Goal: Task Accomplishment & Management: Use online tool/utility

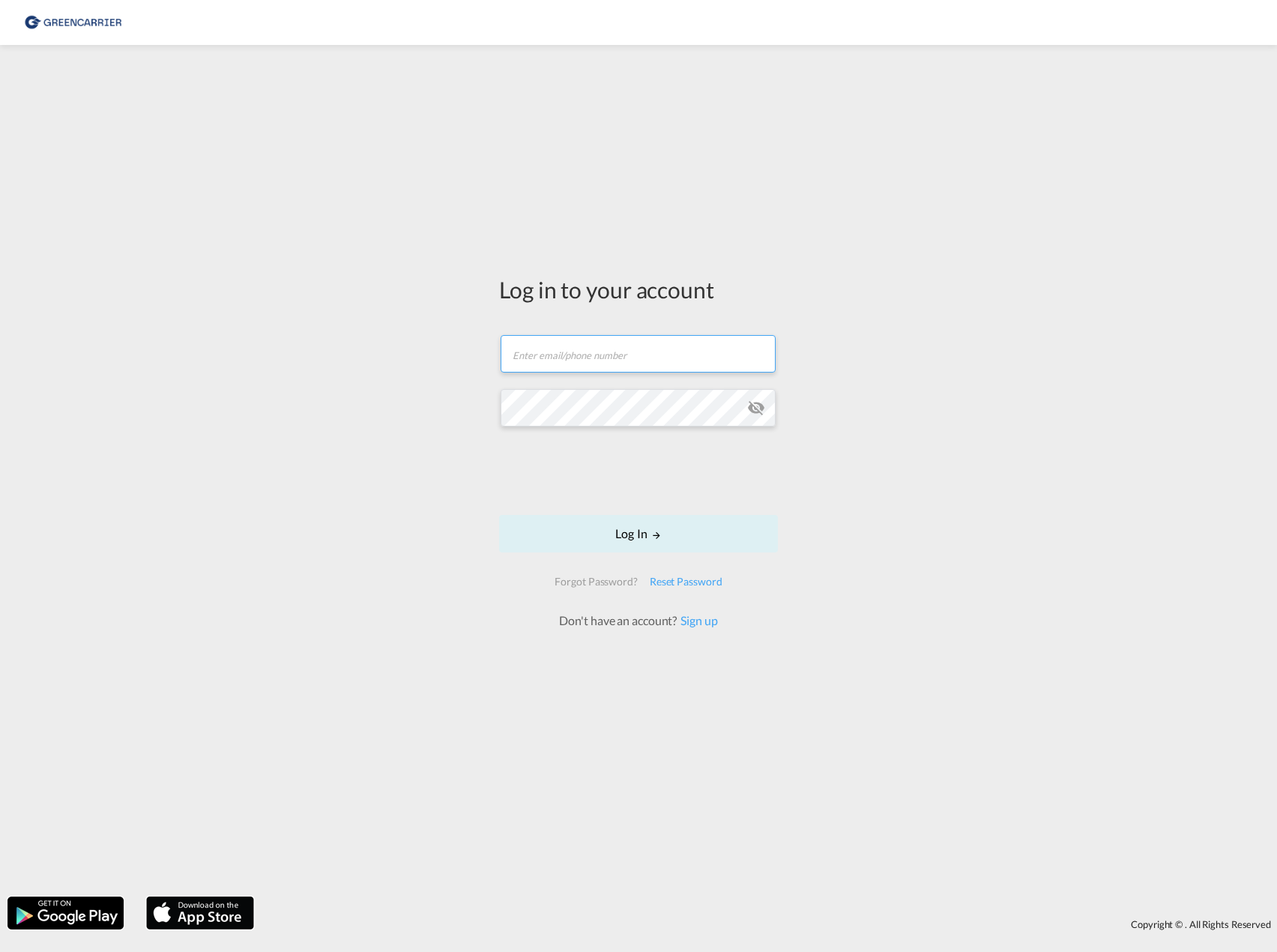
click at [579, 346] on input "text" at bounding box center [638, 354] width 275 height 38
type input "[EMAIL_ADDRESS][PERSON_NAME][DOMAIN_NAME]"
click at [580, 427] on md-input-container "Password field is required" at bounding box center [638, 407] width 275 height 40
click at [661, 535] on md-icon "LOGIN" at bounding box center [657, 535] width 11 height 11
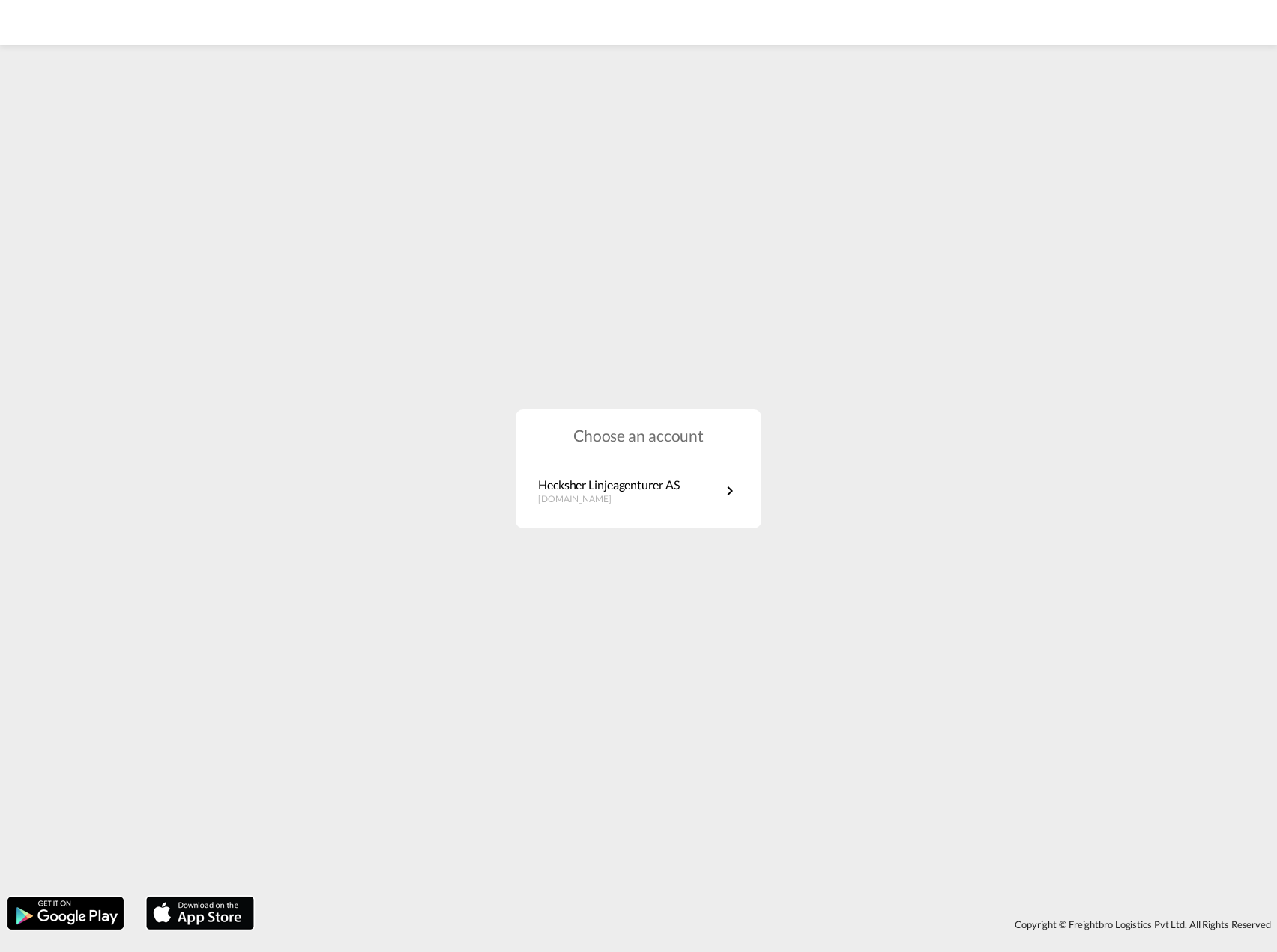
click at [672, 455] on div "Choose an account [PERSON_NAME] Linjeagenturer AS [DOMAIN_NAME]" at bounding box center [638, 468] width 246 height 119
click at [666, 479] on p "Hecksher Linjeagenturer AS" at bounding box center [609, 485] width 141 height 17
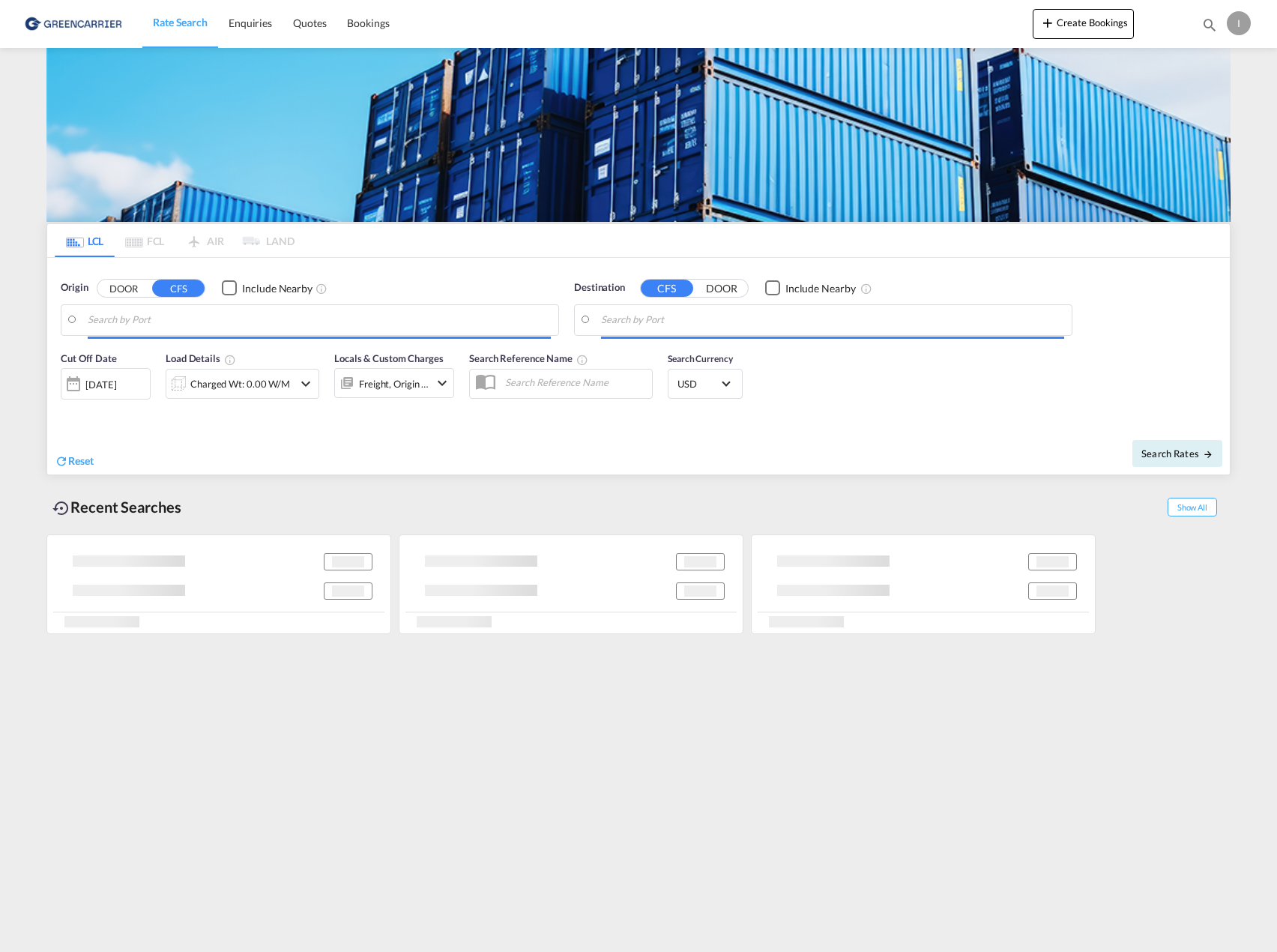
type input "Oslo, NOOSL"
type input "Keelung (Chilung), TWKEL"
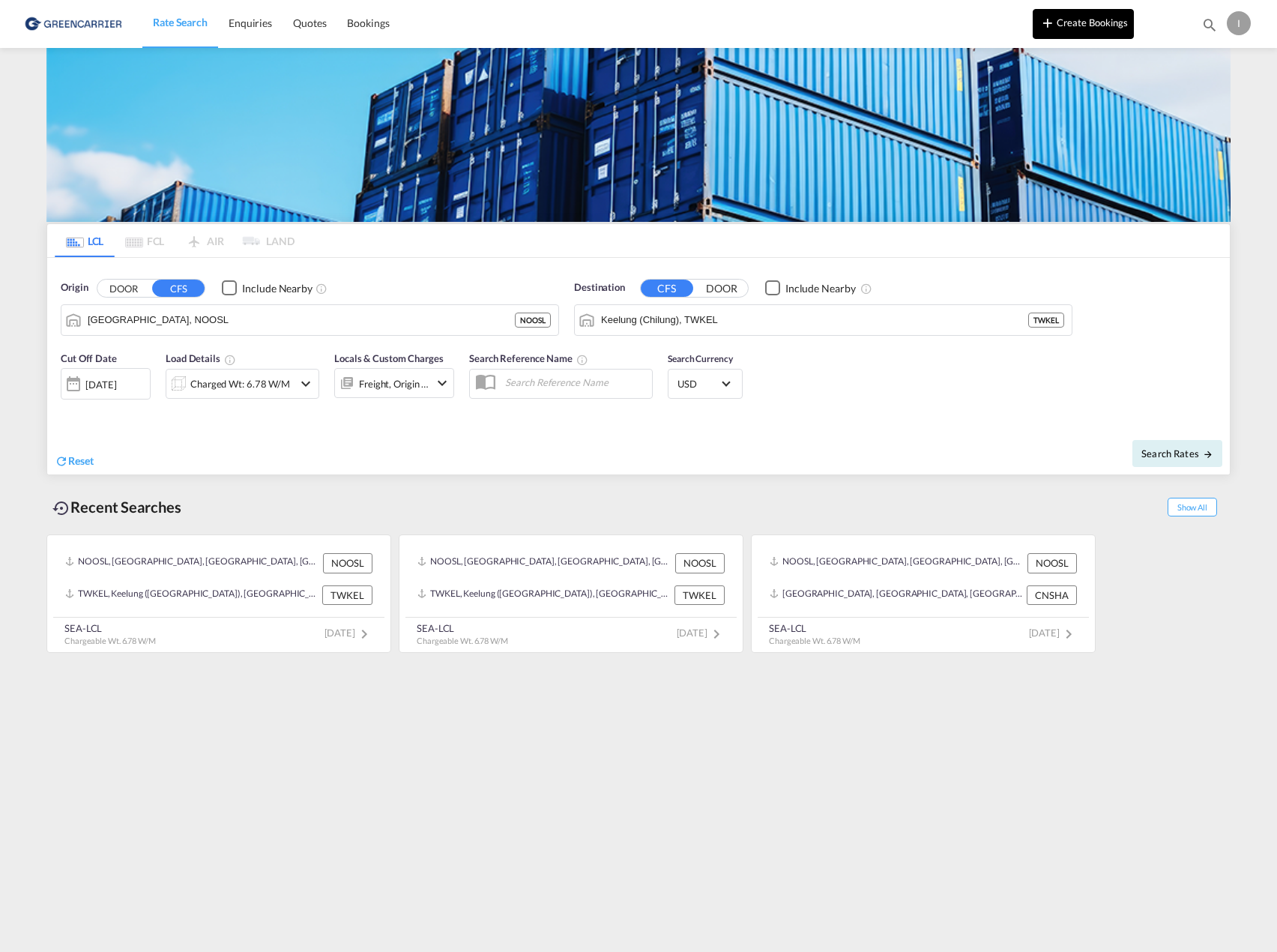
click at [1075, 38] on button "Create Bookings" at bounding box center [1083, 24] width 101 height 30
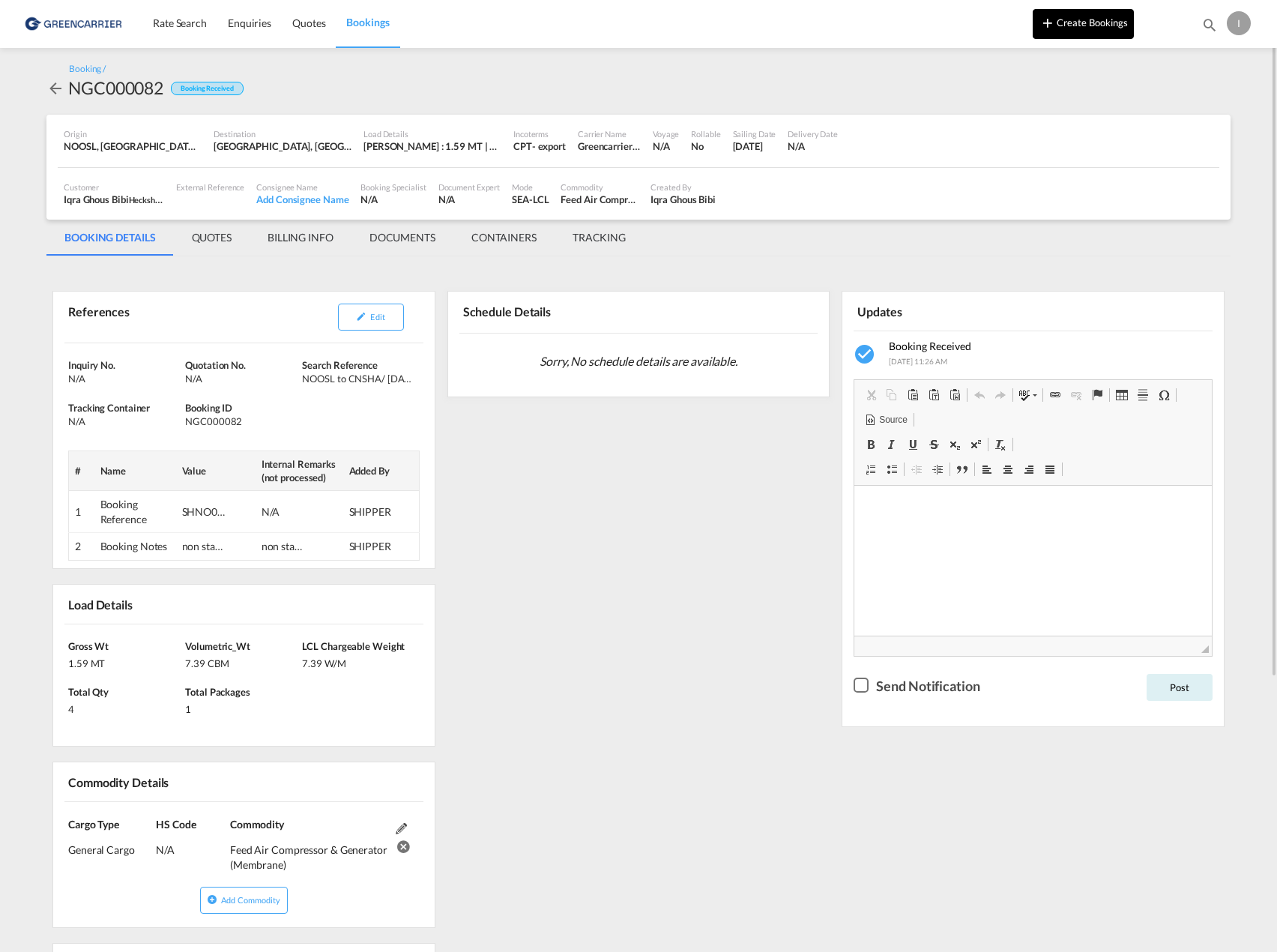
click at [1075, 33] on button "Create Bookings" at bounding box center [1083, 24] width 101 height 30
